Goal: Navigation & Orientation: Find specific page/section

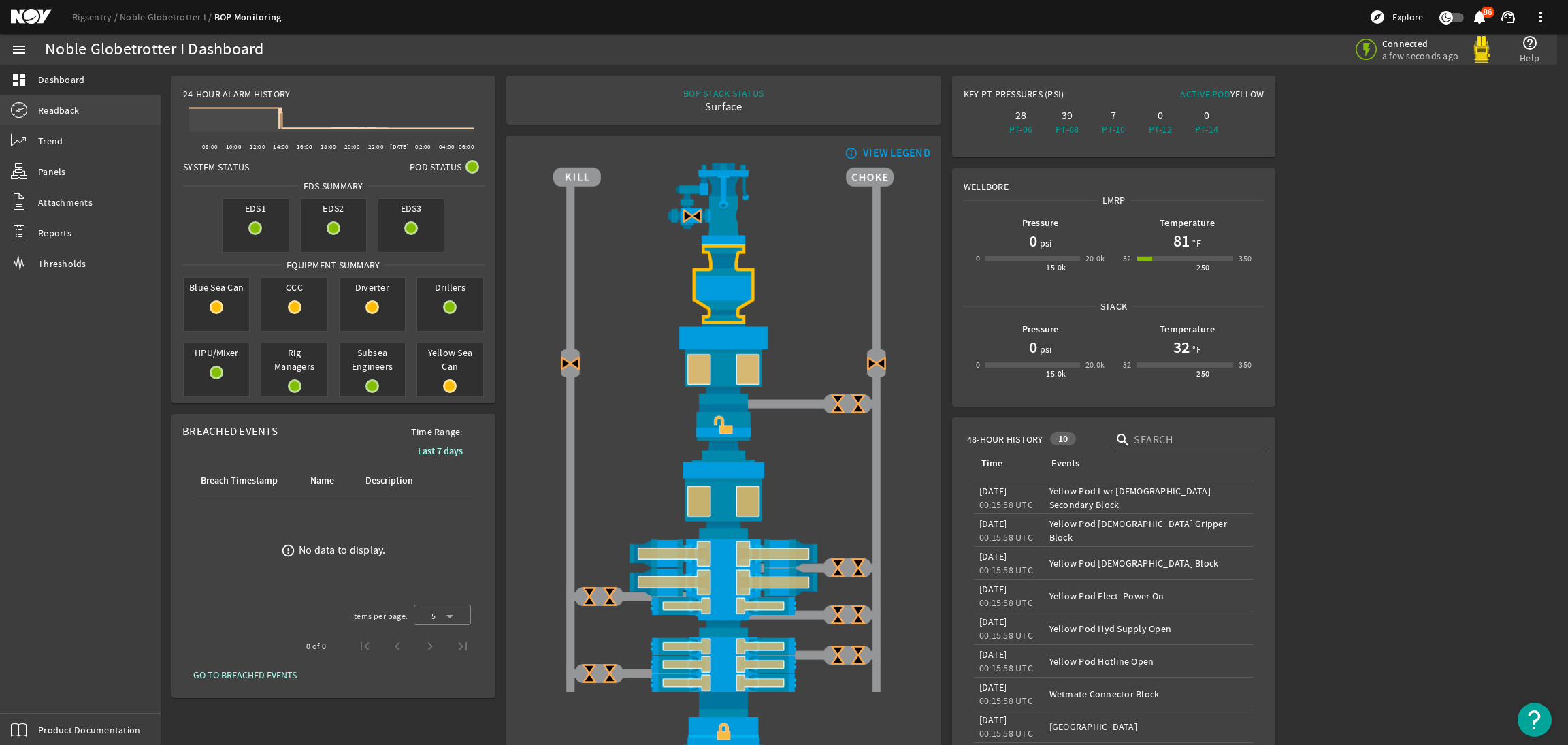
click at [73, 96] on link "Readback" at bounding box center [80, 110] width 160 height 30
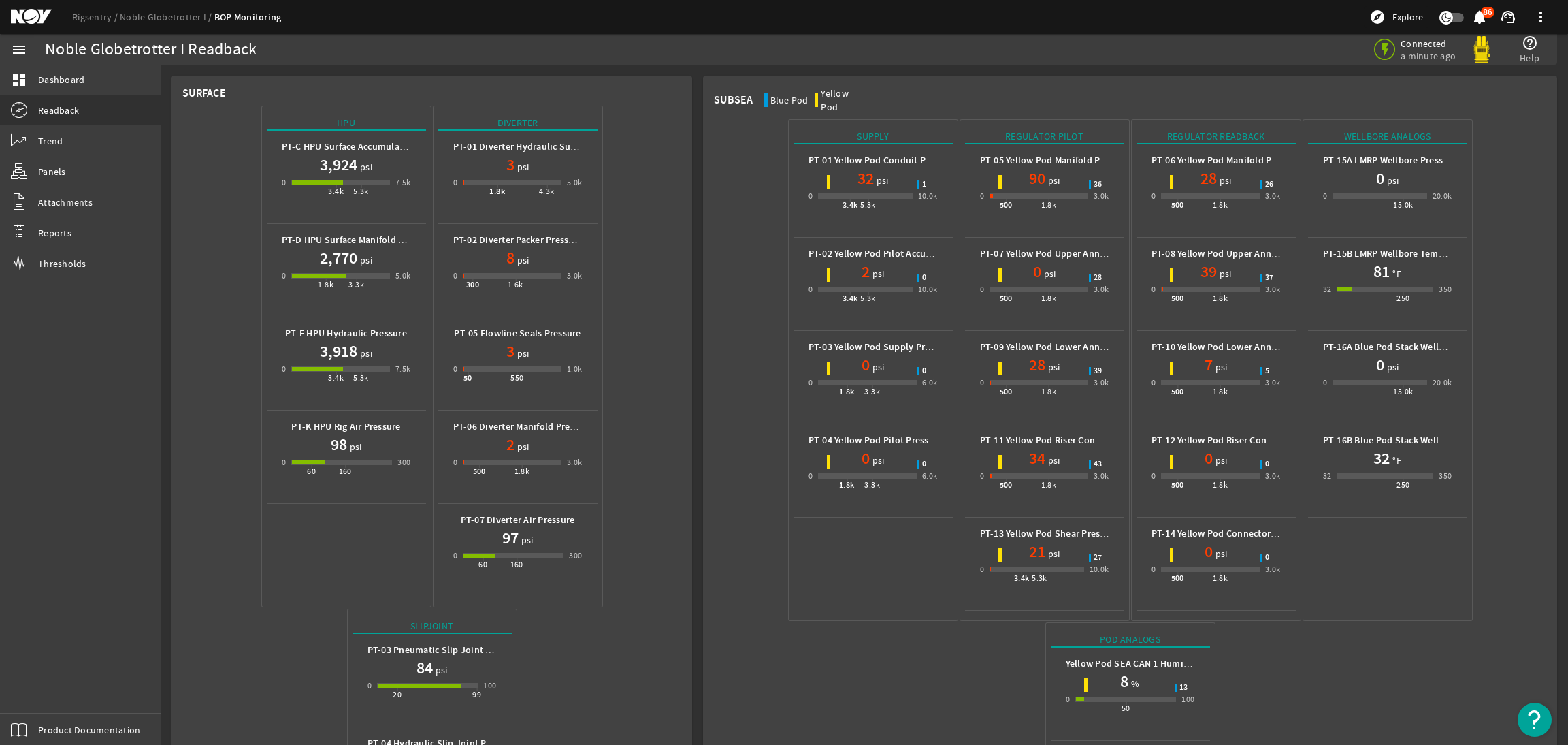
scroll to position [297, 0]
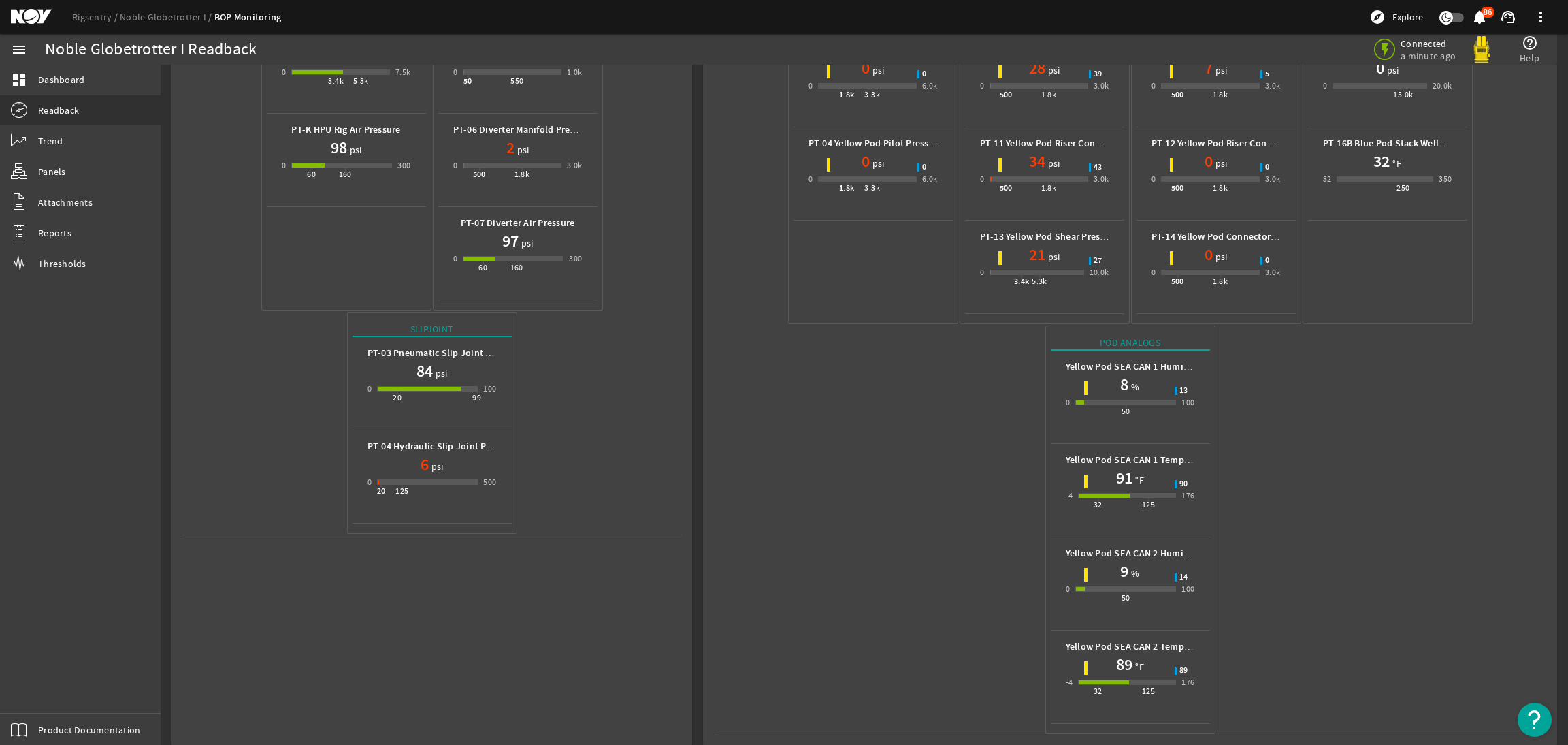
drag, startPoint x: 7, startPoint y: 17, endPoint x: 23, endPoint y: 10, distance: 17.5
click at [18, 12] on div "Rigsentry Noble Globetrotter I BOP Monitoring explore Explore notifications 86 …" at bounding box center [784, 17] width 1568 height 34
click at [23, 10] on mat-icon at bounding box center [42, 17] width 62 height 16
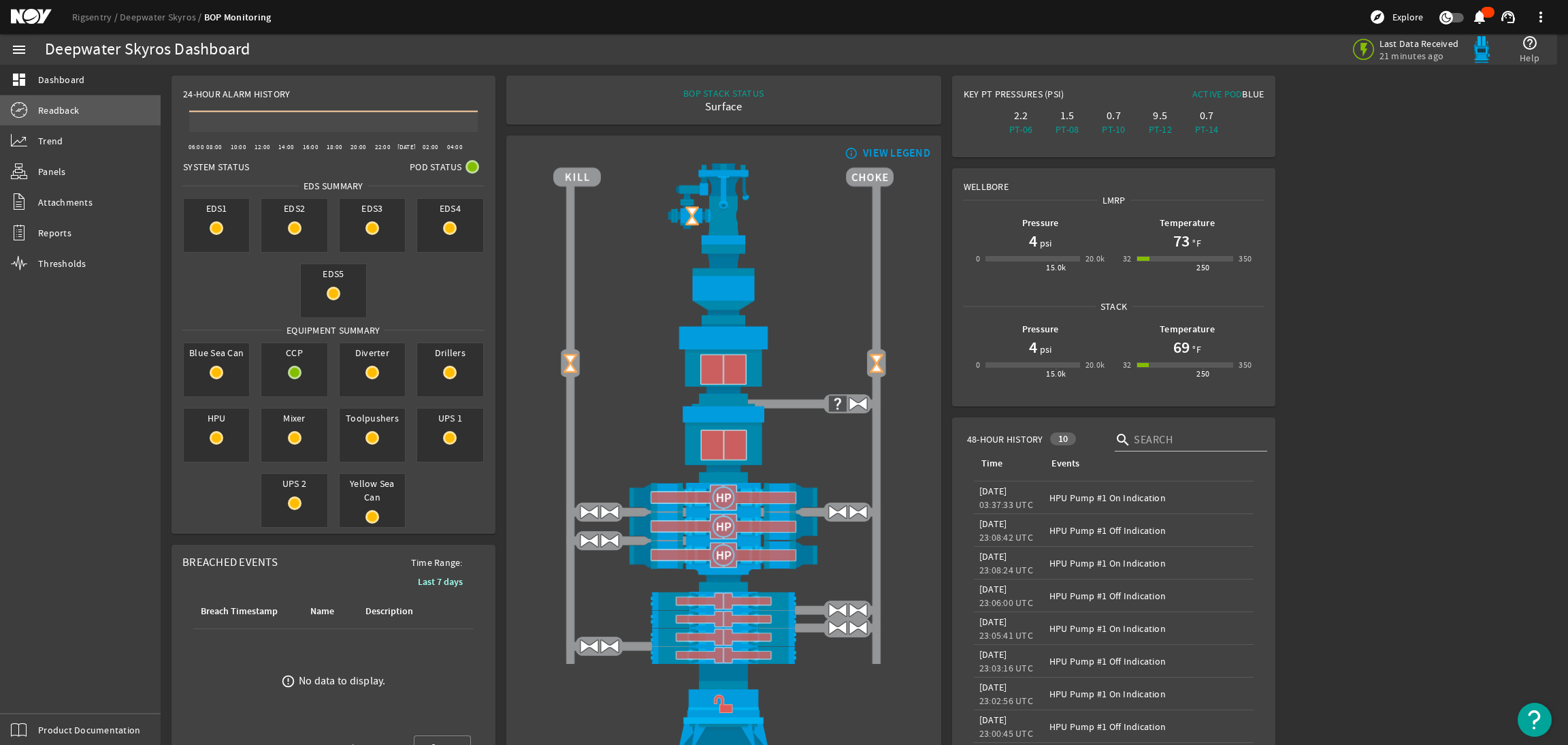
click at [103, 111] on link "Readback" at bounding box center [80, 110] width 160 height 30
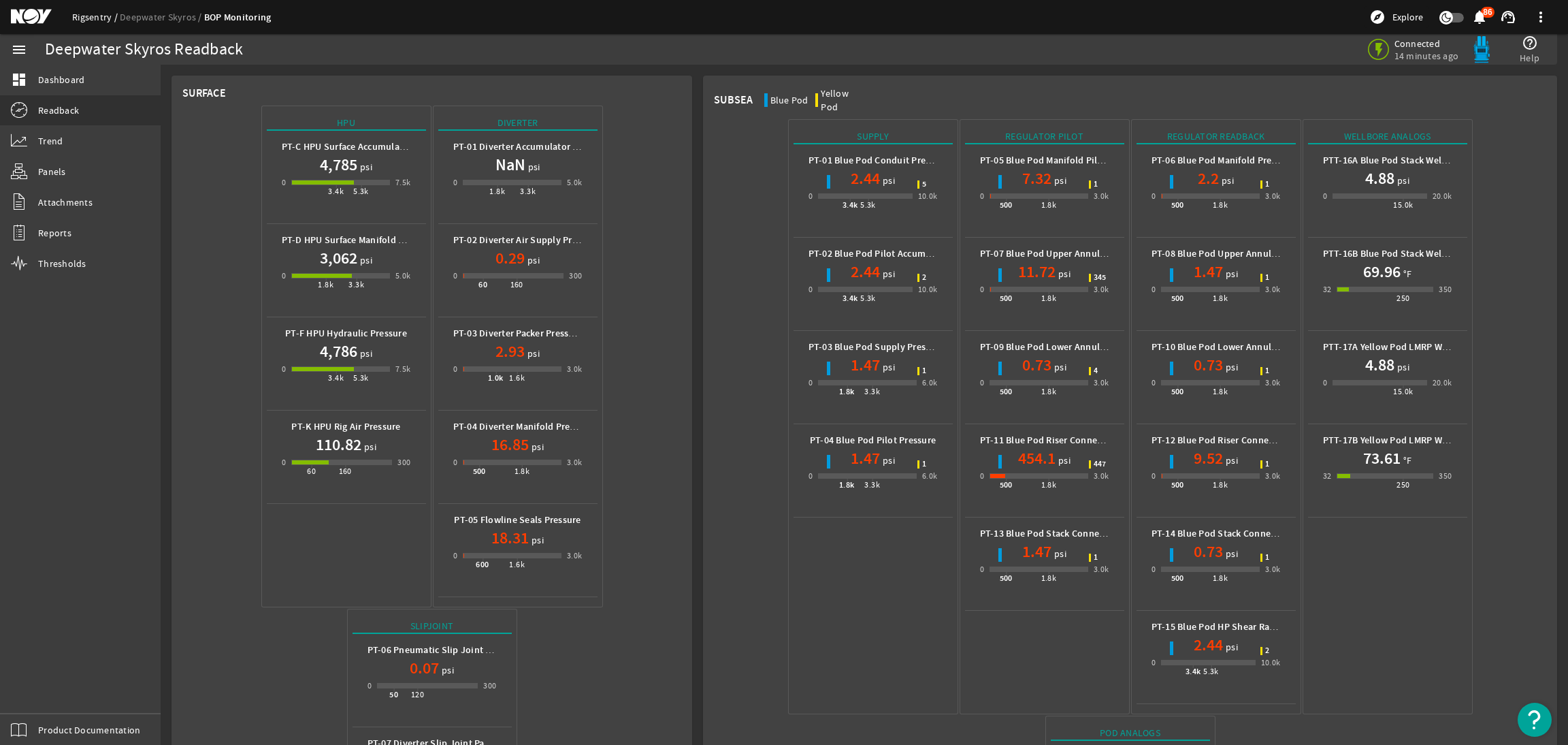
click at [95, 16] on link "Rigsentry" at bounding box center [96, 17] width 48 height 12
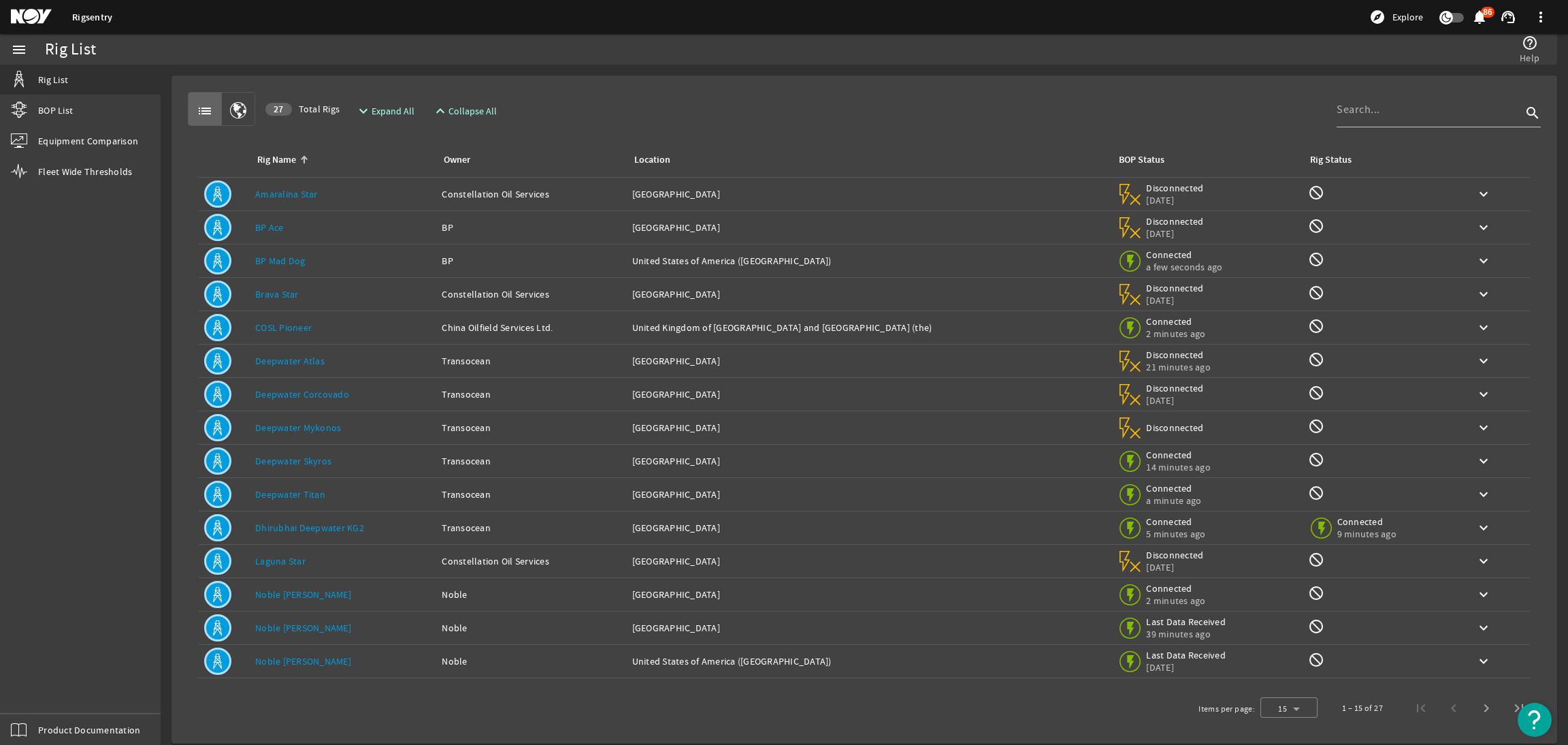
click at [318, 525] on link "Dhirubhai Deepwater KG2" at bounding box center [310, 527] width 109 height 12
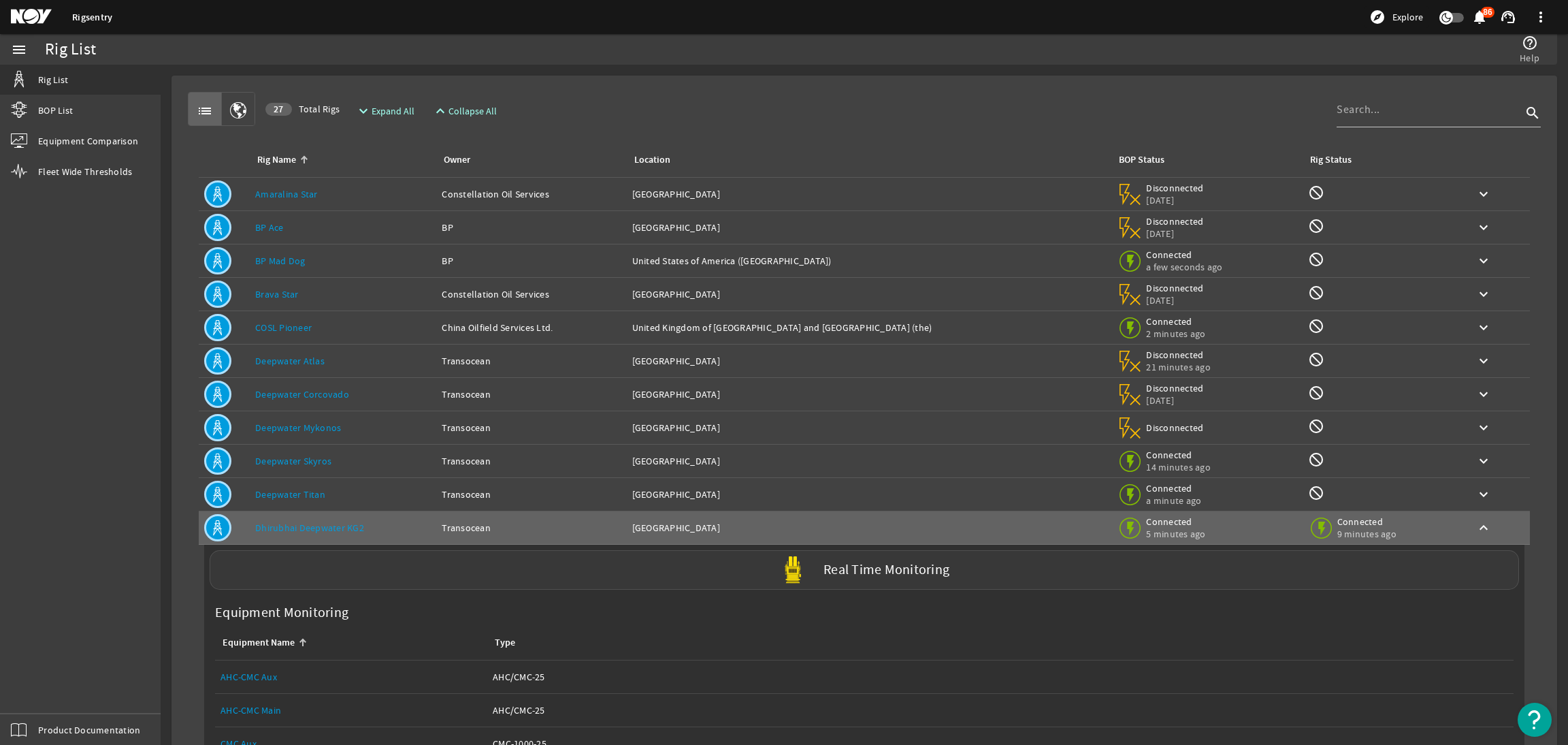
click at [824, 569] on label "Real Time Monitoring" at bounding box center [887, 571] width 126 height 15
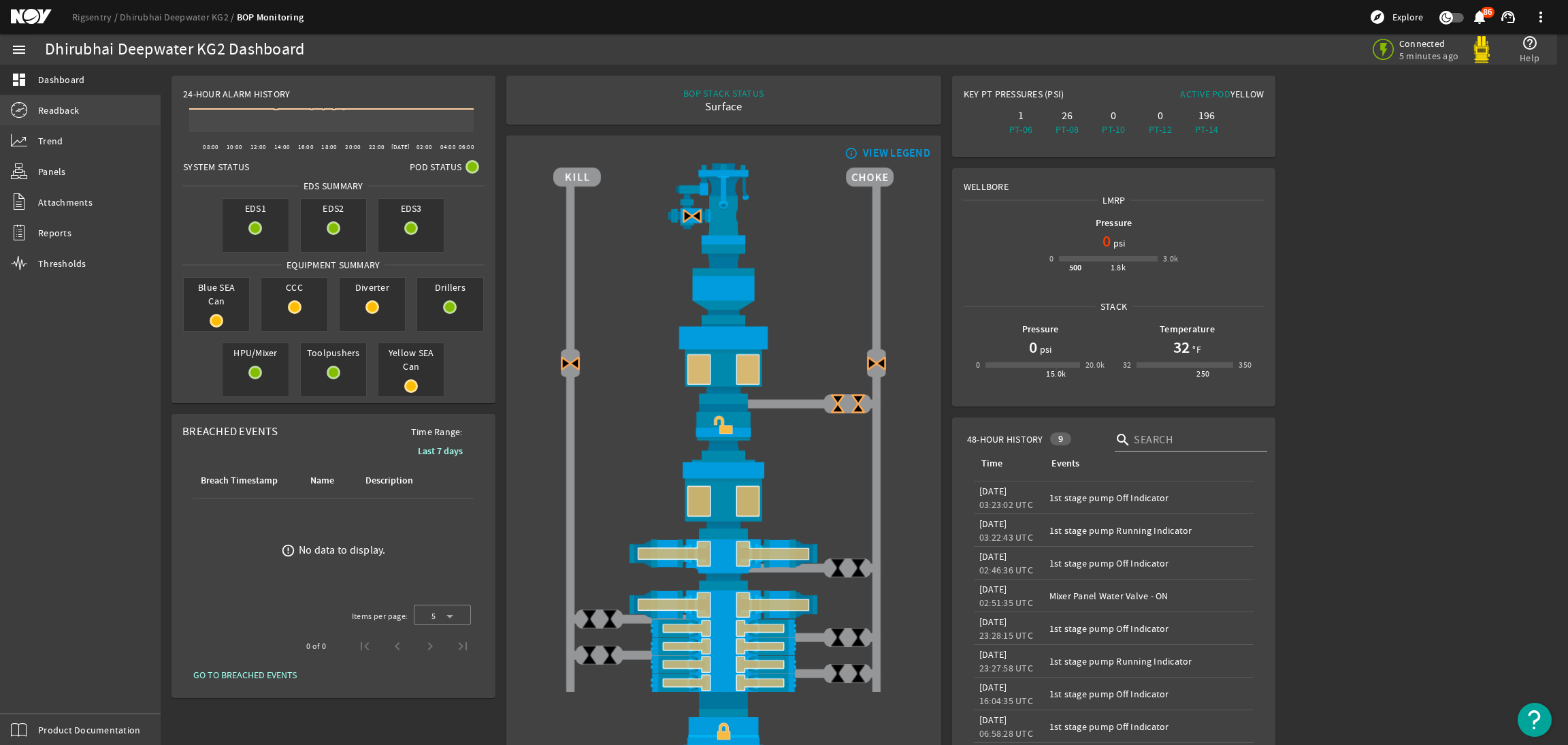
click at [47, 121] on link "Readback" at bounding box center [80, 110] width 160 height 30
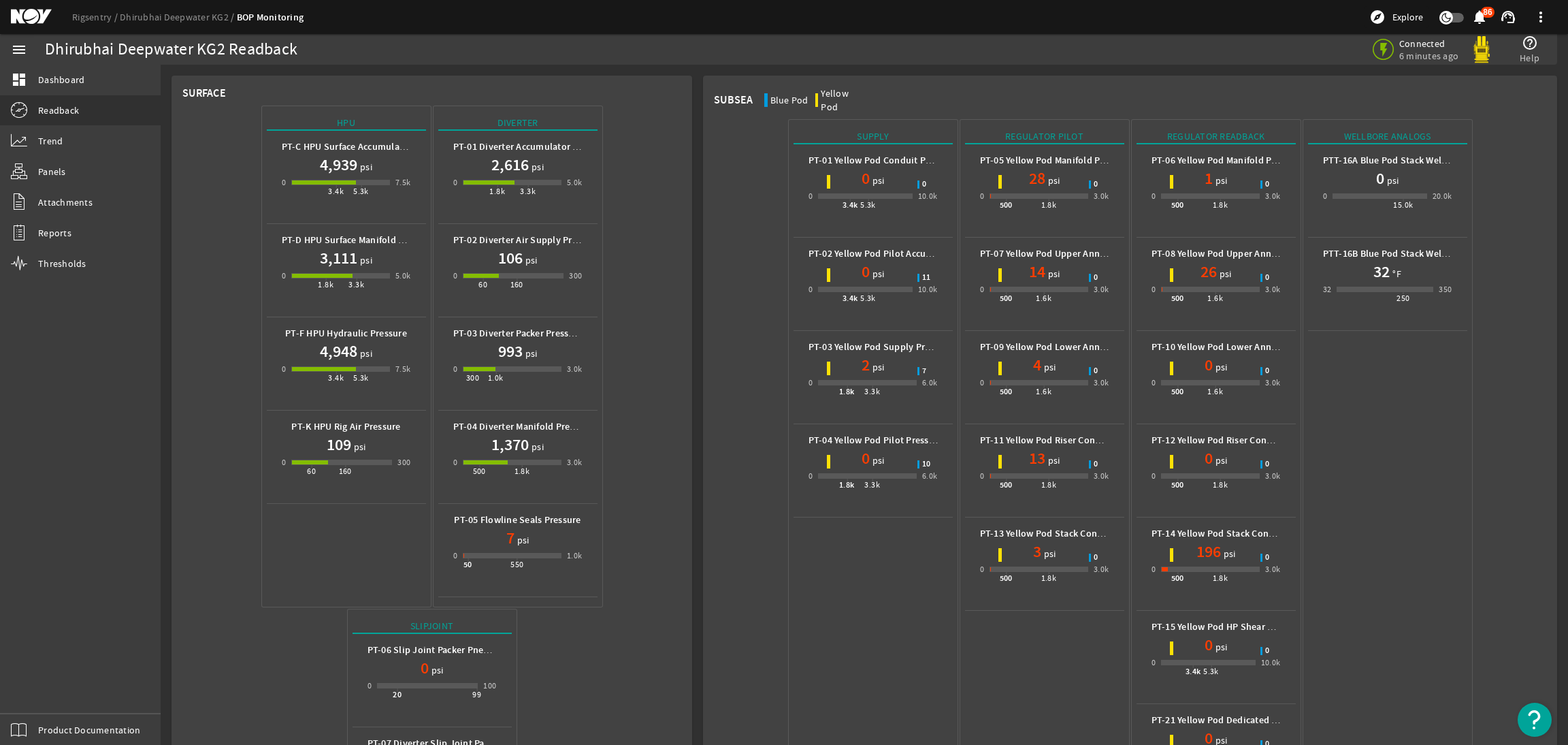
click at [27, 23] on mat-icon at bounding box center [42, 17] width 62 height 16
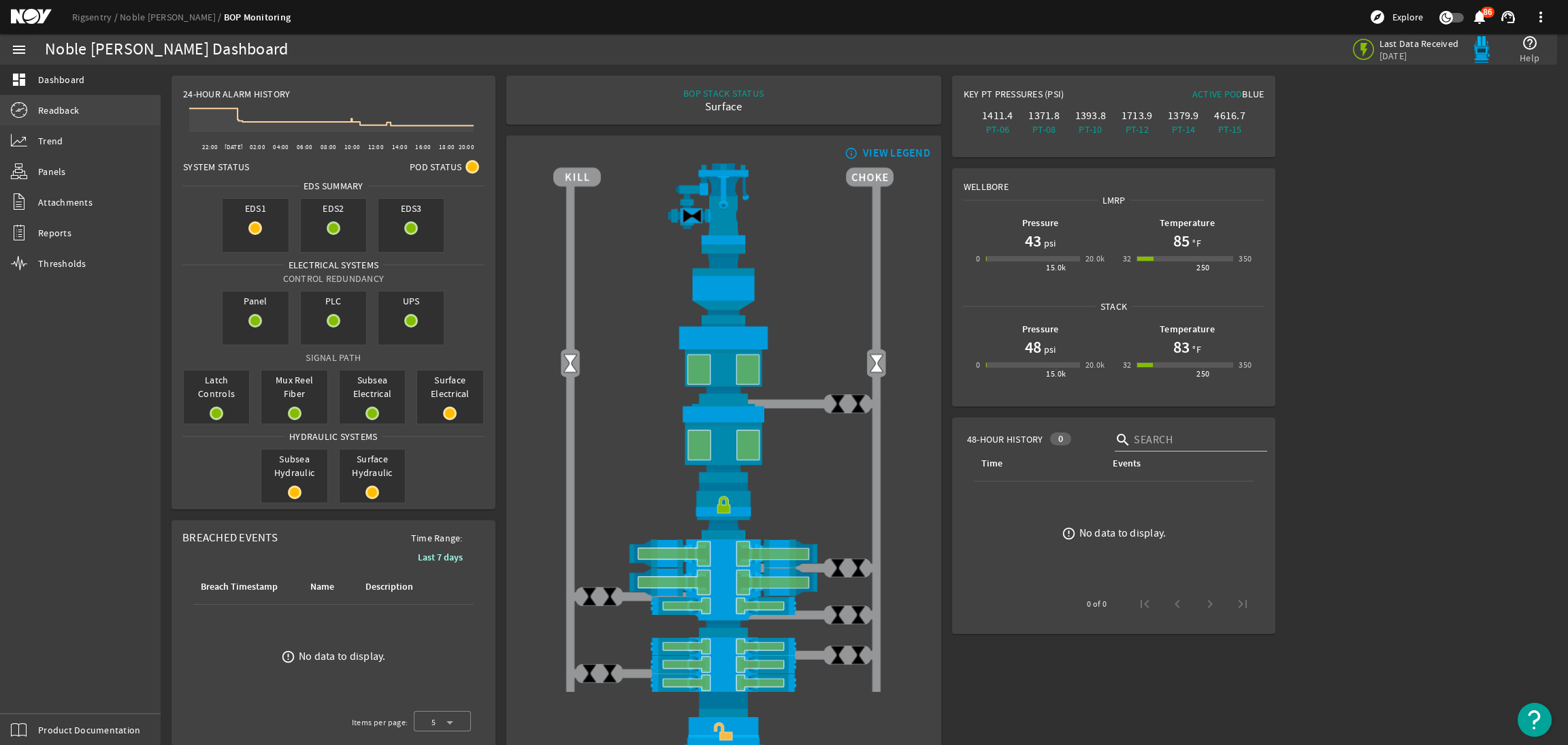
click at [75, 116] on span "Readback" at bounding box center [59, 110] width 41 height 14
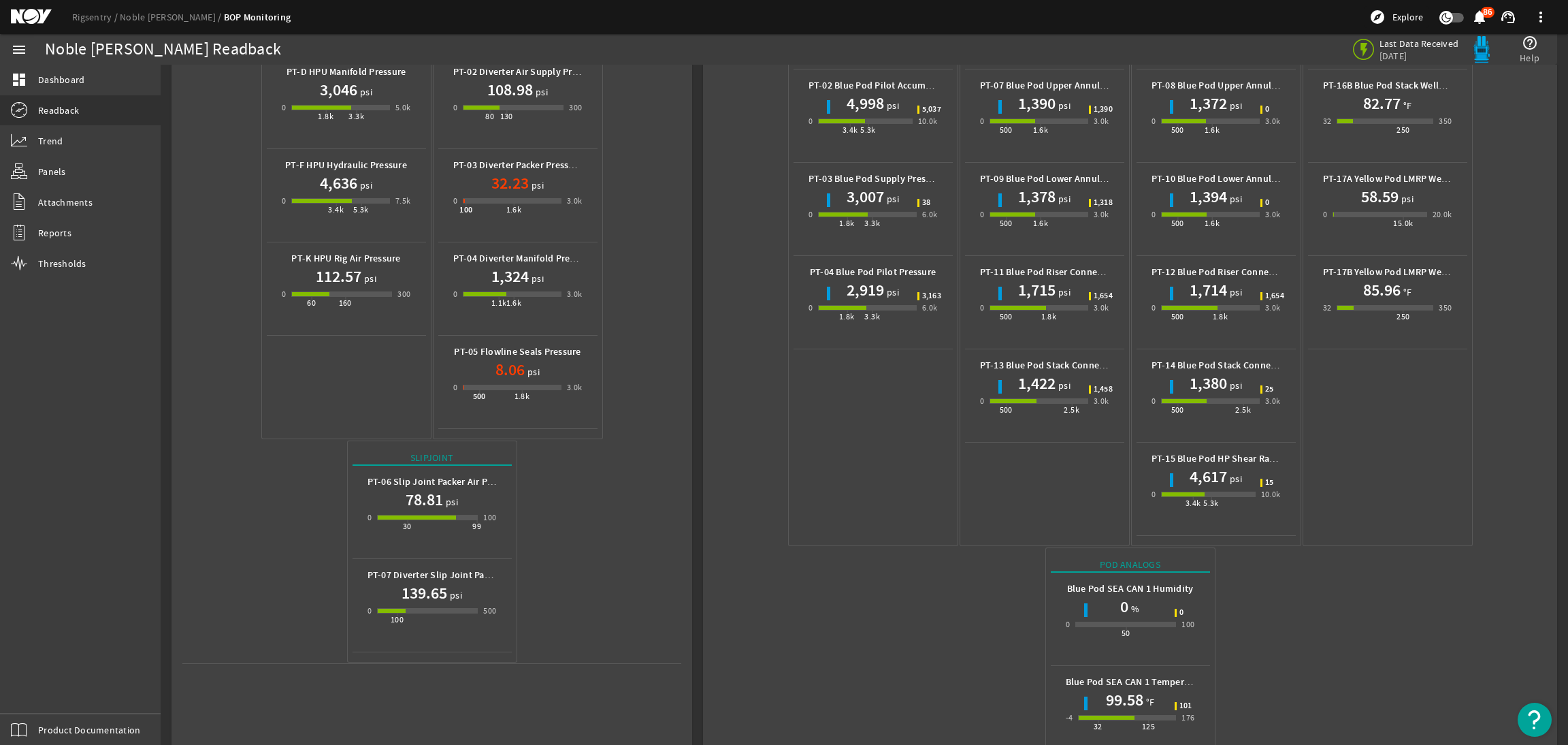
scroll to position [390, 0]
